Goal: Task Accomplishment & Management: Use online tool/utility

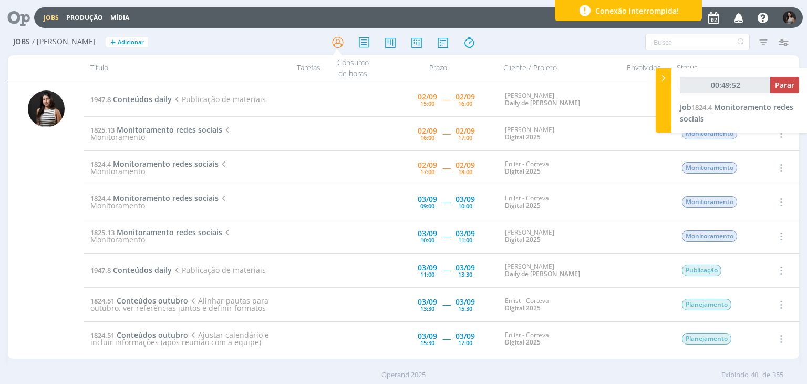
type input "00:49:53"
click at [785, 90] on button "Parar" at bounding box center [784, 85] width 29 height 16
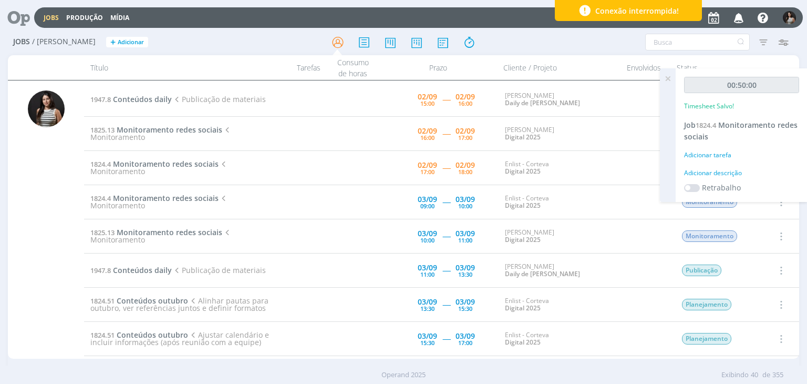
click at [665, 80] on icon at bounding box center [668, 78] width 19 height 20
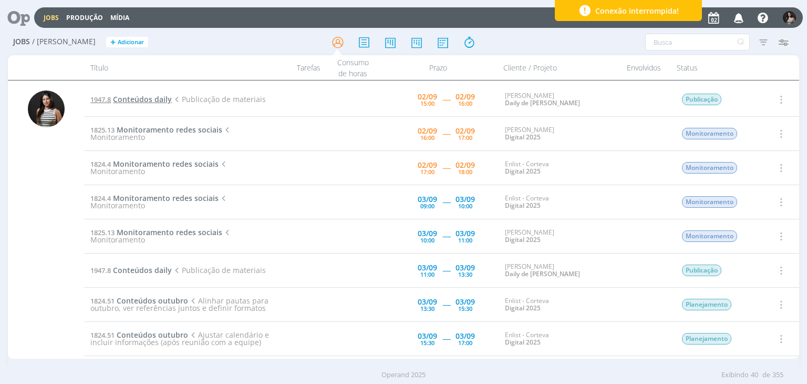
click at [157, 101] on span "Conteúdos daily" at bounding box center [142, 99] width 59 height 10
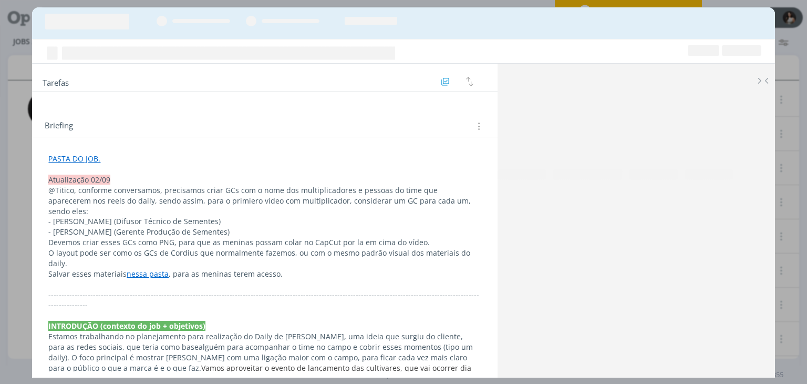
scroll to position [82, 0]
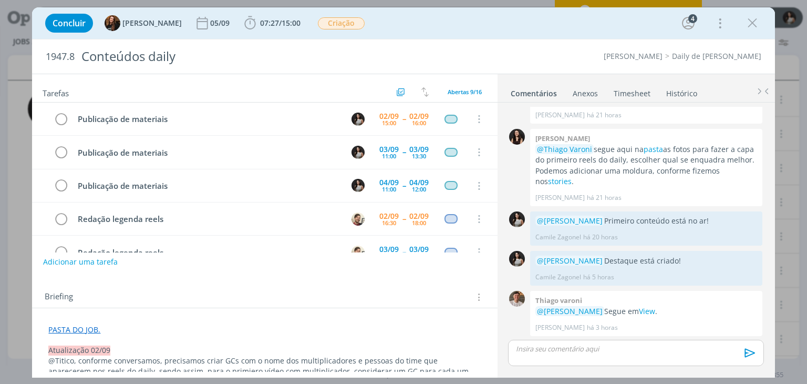
click at [637, 90] on link "Timesheet" at bounding box center [632, 91] width 38 height 15
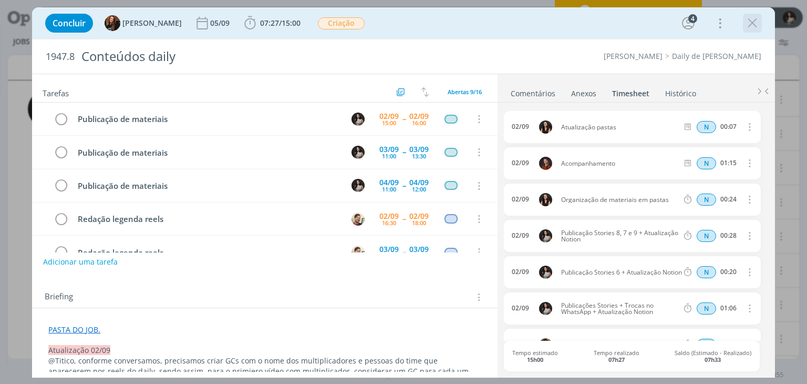
click at [755, 26] on icon "dialog" at bounding box center [753, 23] width 16 height 16
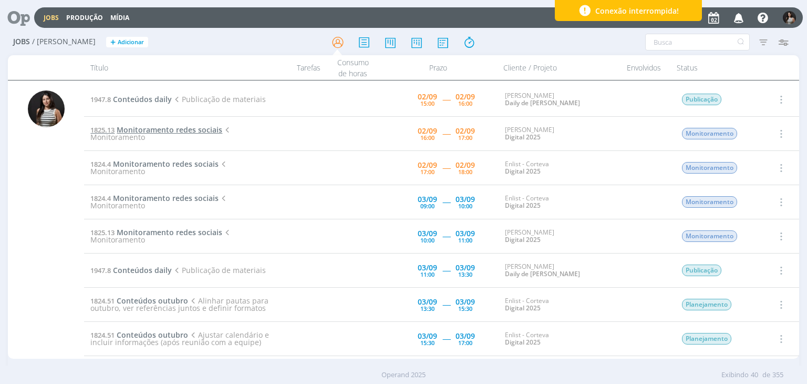
click at [196, 127] on span "Monitoramento redes sociais" at bounding box center [170, 130] width 106 height 10
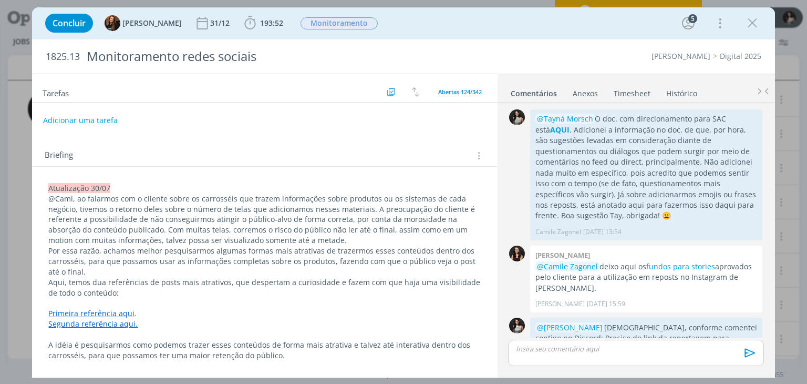
scroll to position [1594, 0]
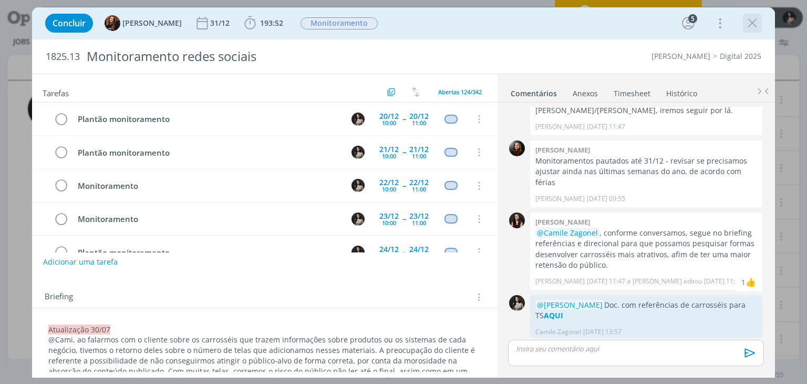
click at [755, 22] on icon "dialog" at bounding box center [753, 23] width 16 height 16
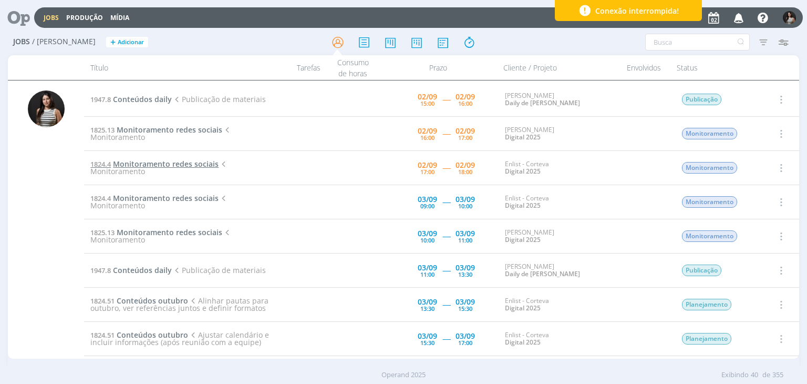
click at [205, 166] on span "Monitoramento redes sociais" at bounding box center [166, 164] width 106 height 10
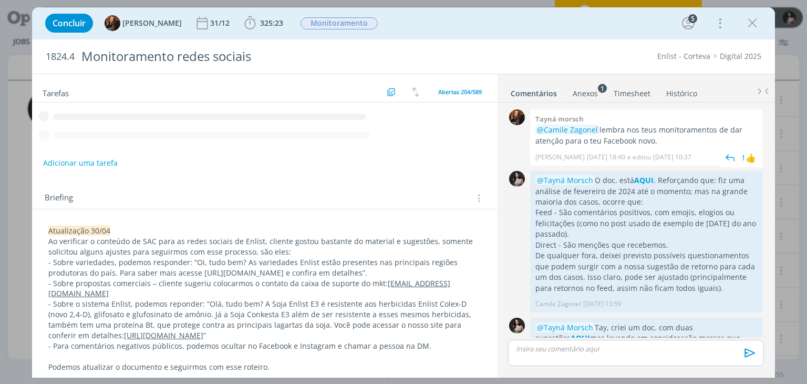
scroll to position [264, 0]
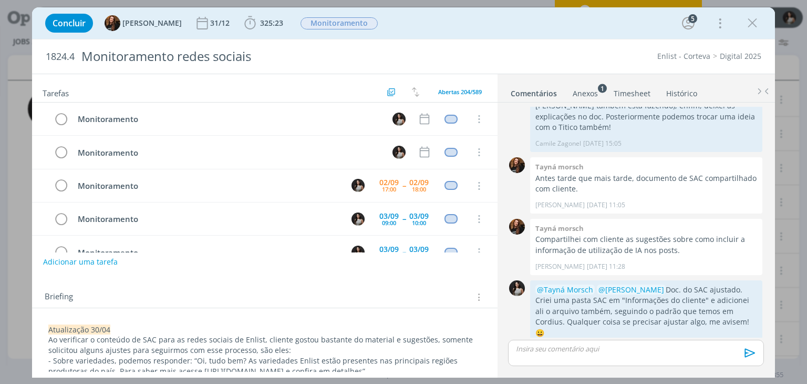
click at [636, 92] on link "Timesheet" at bounding box center [632, 91] width 38 height 15
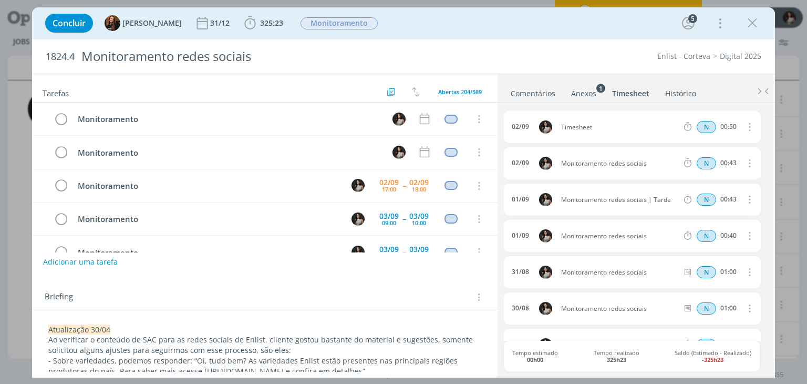
scroll to position [33, 0]
click at [746, 130] on icon "dialog" at bounding box center [749, 126] width 12 height 13
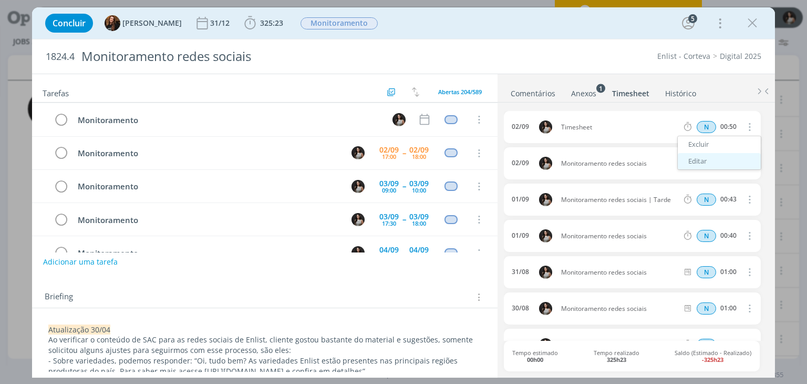
click at [721, 165] on link "Editar" at bounding box center [719, 161] width 83 height 17
drag, startPoint x: 604, startPoint y: 126, endPoint x: 552, endPoint y: 128, distance: 52.6
click at [552, 128] on div "[DATE] 14:34 Timesheet Selecione a tarefa N 00:50" at bounding box center [632, 127] width 256 height 32
click at [564, 70] on div "1824.4 Monitoramento redes sociais Enlist - Corteva Digital 2025" at bounding box center [403, 56] width 743 height 34
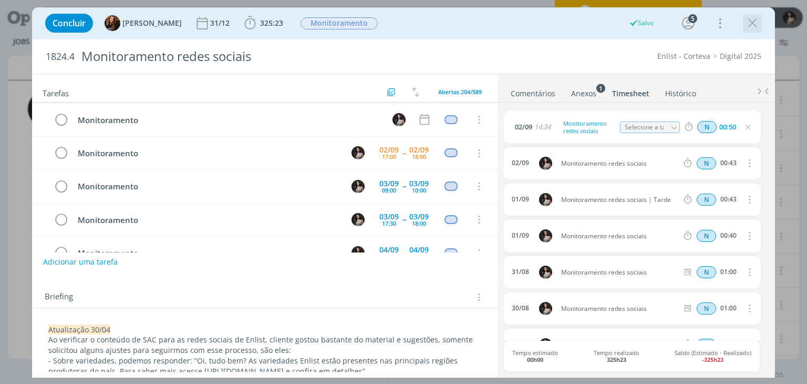
click at [747, 24] on icon "dialog" at bounding box center [753, 23] width 16 height 16
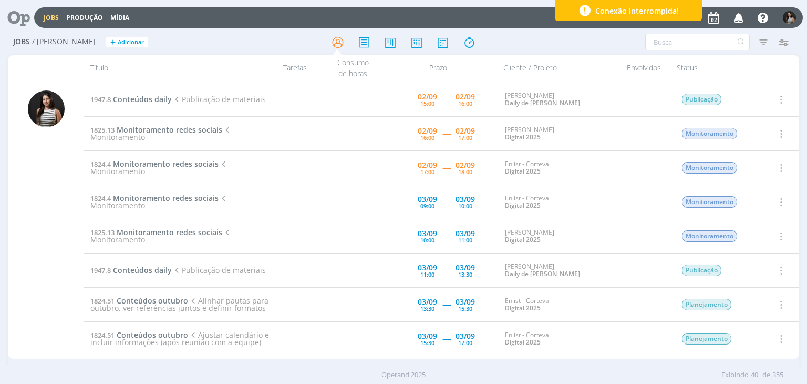
click at [775, 163] on icon "button" at bounding box center [781, 167] width 12 height 13
click at [751, 198] on link "Concluir" at bounding box center [751, 202] width 83 height 17
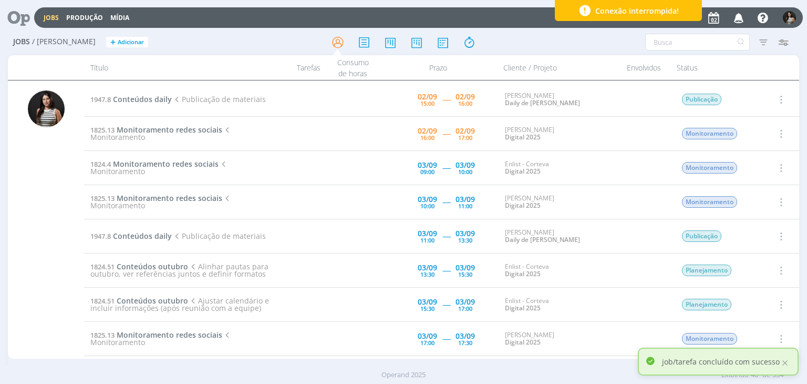
click at [780, 97] on icon "button" at bounding box center [781, 99] width 12 height 13
click at [754, 165] on link "Iniciar timesheet" at bounding box center [751, 167] width 83 height 17
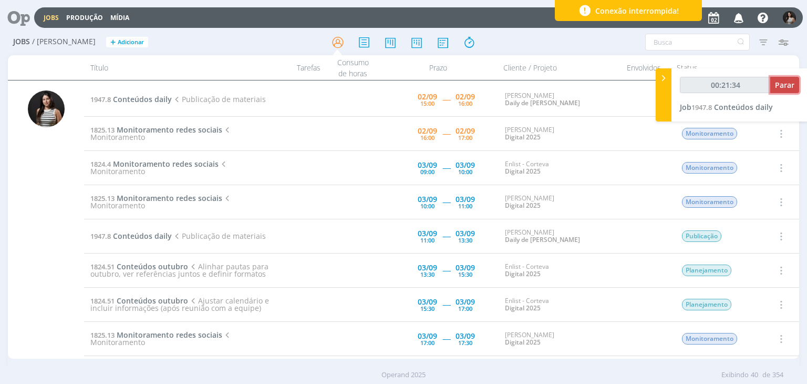
click at [786, 91] on button "Parar" at bounding box center [784, 85] width 29 height 16
type input "00:22:00"
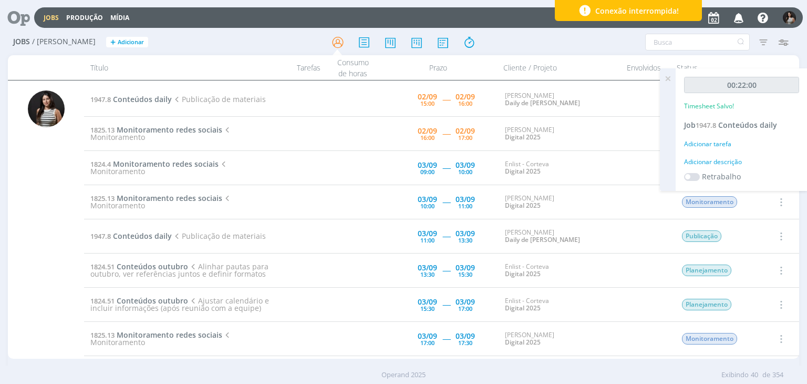
click at [666, 81] on icon at bounding box center [668, 78] width 19 height 20
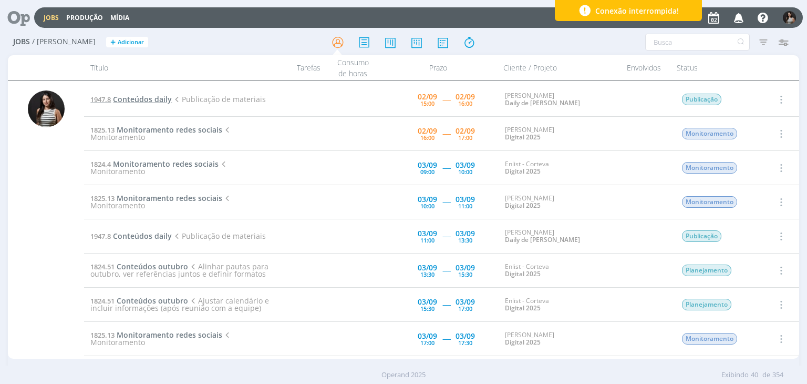
click at [146, 97] on span "Conteúdos daily" at bounding box center [142, 99] width 59 height 10
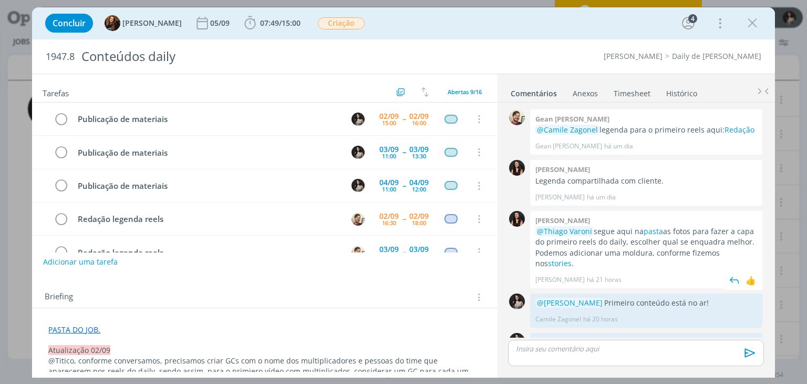
scroll to position [82, 0]
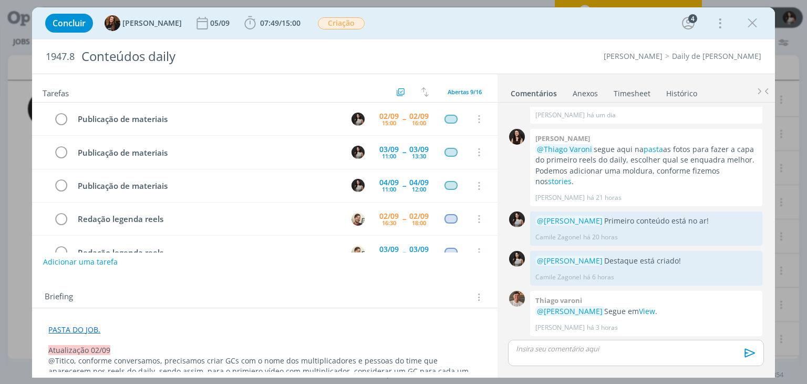
click at [630, 94] on link "Timesheet" at bounding box center [632, 91] width 38 height 15
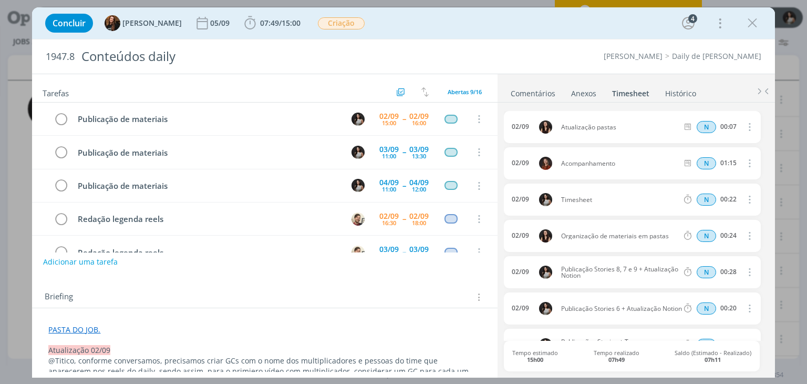
click at [745, 203] on icon "dialog" at bounding box center [749, 199] width 12 height 13
click at [714, 237] on link "Editar" at bounding box center [719, 233] width 83 height 17
drag, startPoint x: 626, startPoint y: 200, endPoint x: 675, endPoint y: 199, distance: 48.4
click at [675, 199] on div "Selecione a tarefa" at bounding box center [650, 200] width 60 height 12
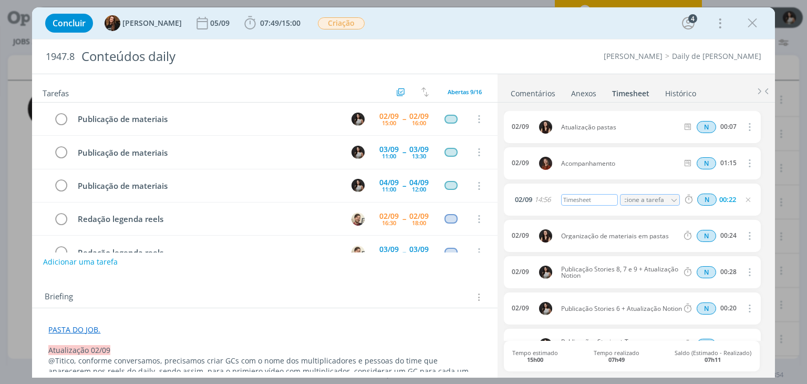
scroll to position [0, 0]
click at [594, 200] on div "Timesheet" at bounding box center [589, 200] width 57 height 12
click at [642, 70] on div "1947.8 Conteúdos daily Cordius - Corteva Daily de [PERSON_NAME]" at bounding box center [403, 56] width 743 height 34
click at [754, 22] on icon "dialog" at bounding box center [753, 23] width 16 height 16
